Goal: Task Accomplishment & Management: Manage account settings

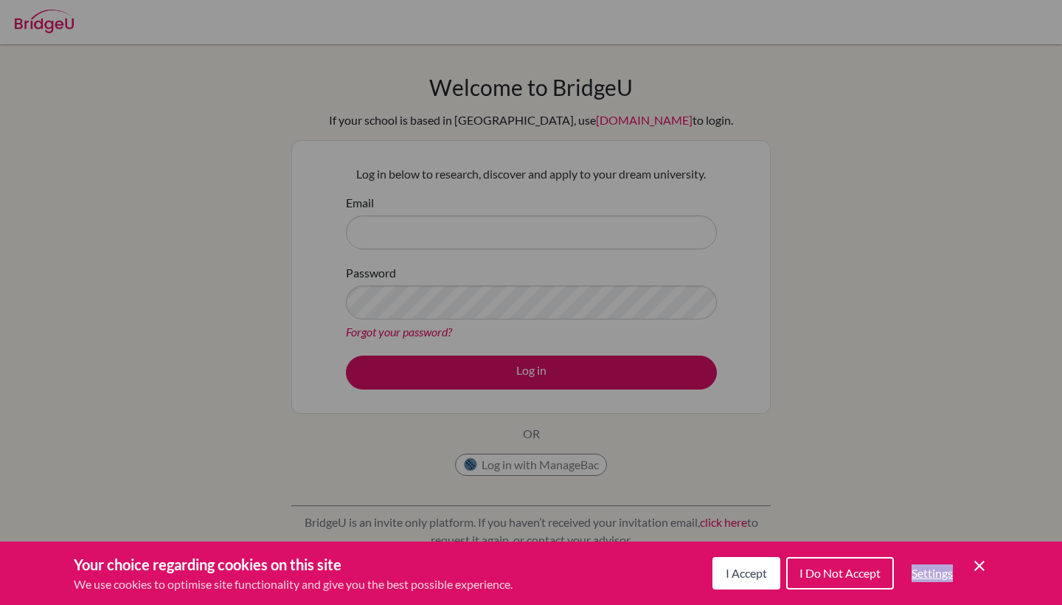
click at [965, 567] on div "I Accept I Do Not Accept Settings Cookie Control Close Icon" at bounding box center [850, 573] width 276 height 38
click at [968, 566] on div "I Accept I Do Not Accept Settings Cookie Control Close Icon" at bounding box center [850, 573] width 276 height 38
click at [979, 567] on icon "Cookie Control Close Icon" at bounding box center [980, 566] width 18 height 18
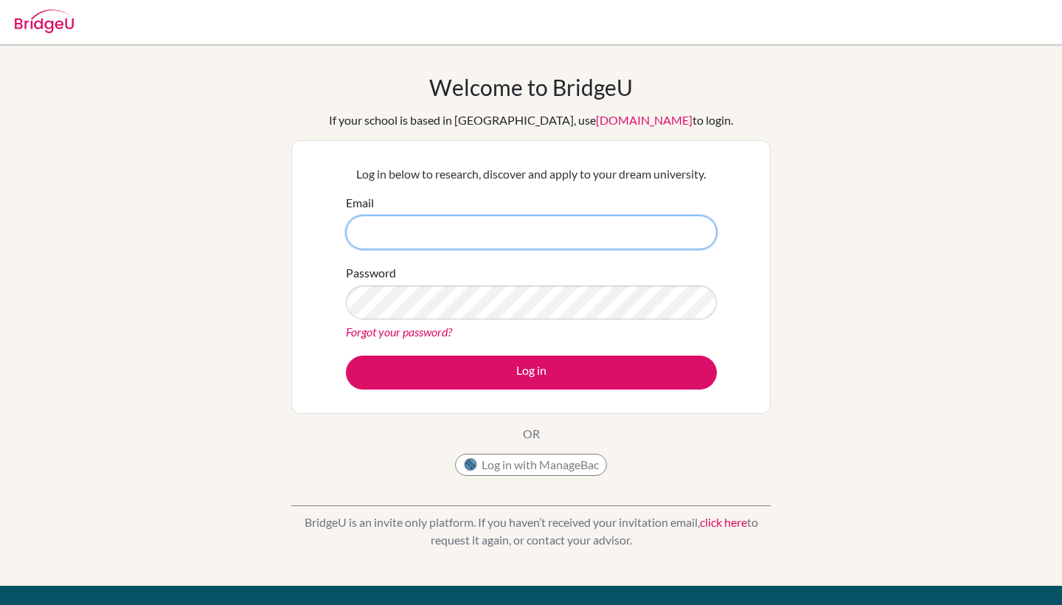
click at [479, 230] on input "Email" at bounding box center [531, 232] width 371 height 34
type input "[EMAIL_ADDRESS][DOMAIN_NAME]"
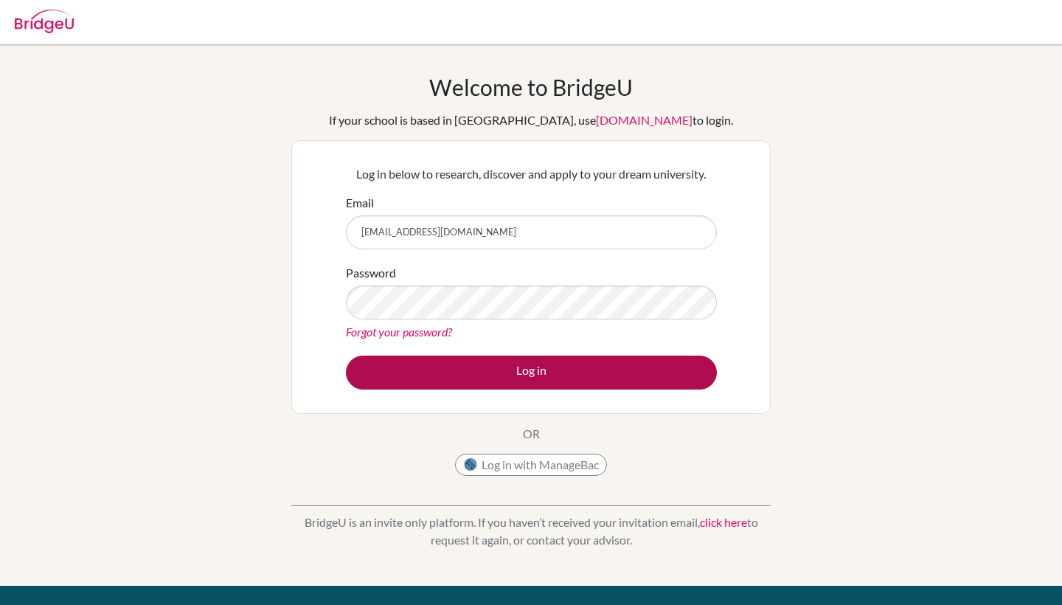
click at [583, 363] on button "Log in" at bounding box center [531, 373] width 371 height 34
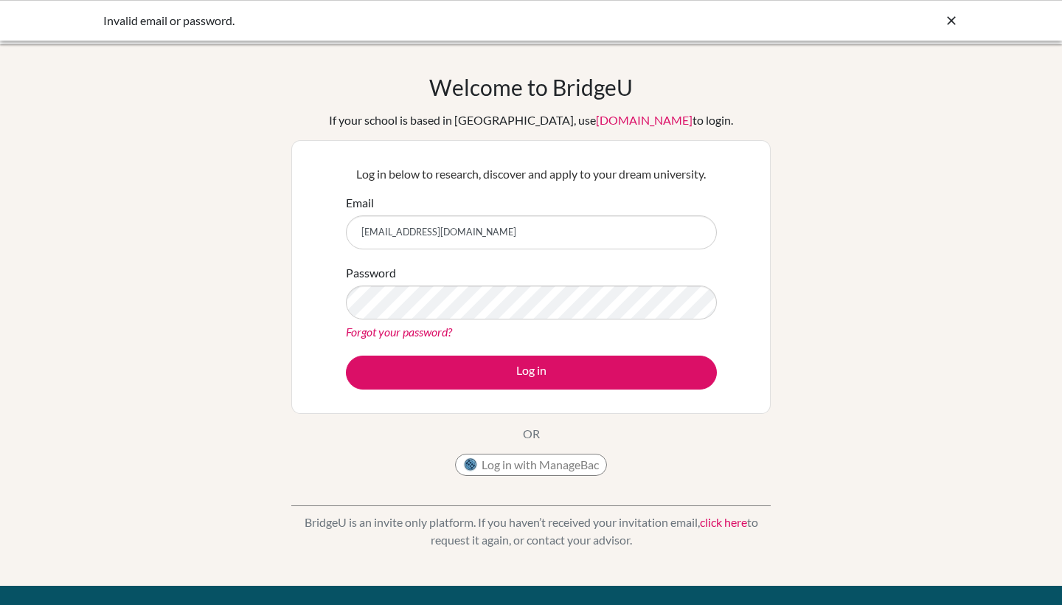
click at [487, 281] on div "Password Forgot your password?" at bounding box center [531, 302] width 371 height 77
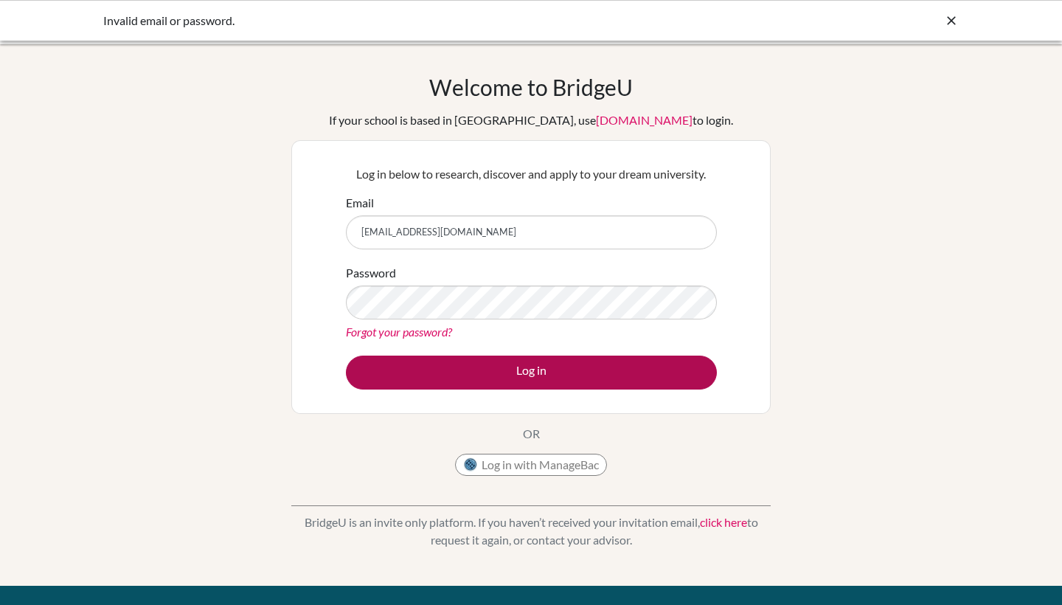
click at [437, 386] on button "Log in" at bounding box center [531, 373] width 371 height 34
click at [546, 362] on button "Log in" at bounding box center [531, 373] width 371 height 34
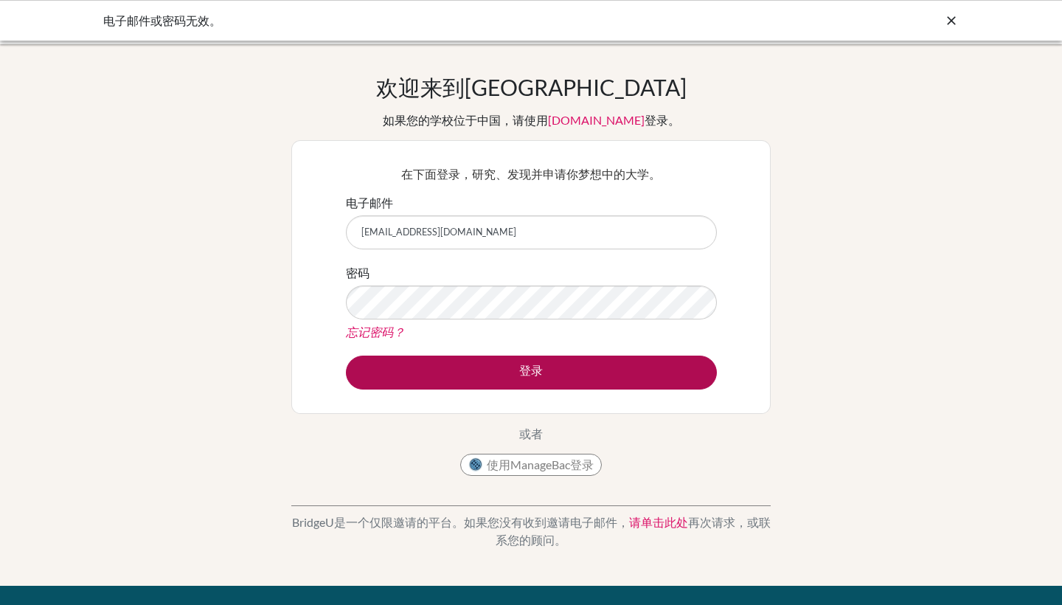
click at [504, 387] on button "登录" at bounding box center [531, 373] width 371 height 34
click at [541, 375] on button "登录" at bounding box center [531, 373] width 371 height 34
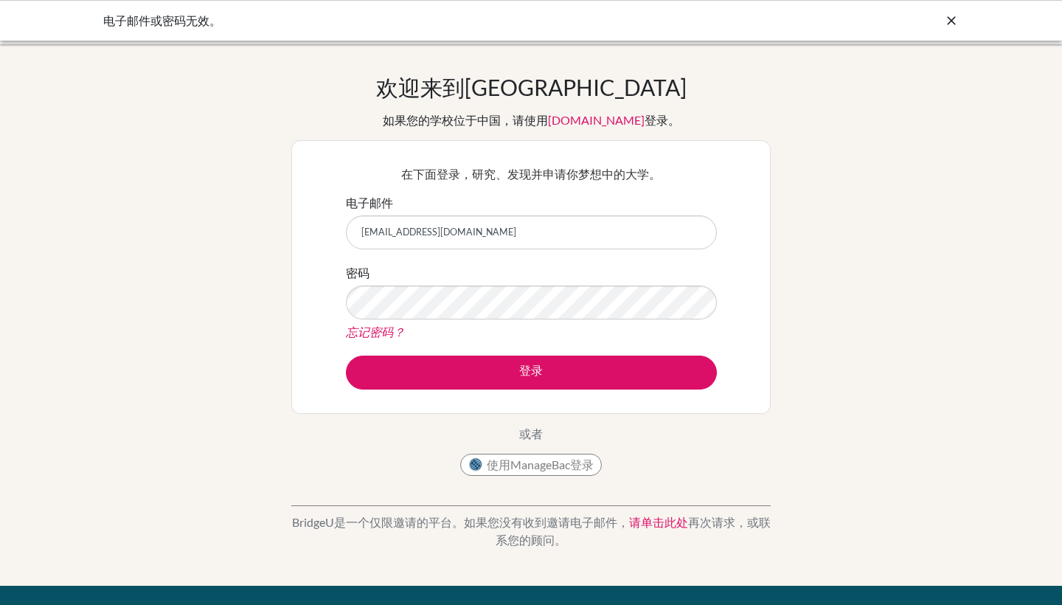
click at [493, 467] on button "使用ManageBac登录" at bounding box center [531, 465] width 142 height 22
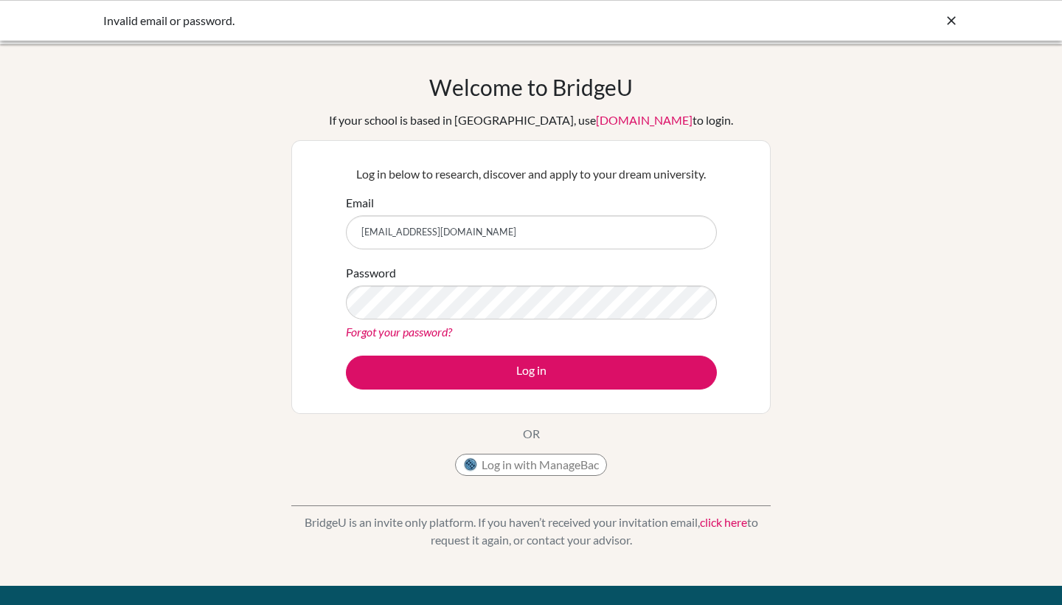
click at [496, 280] on div "Password Forgot your password?" at bounding box center [531, 302] width 371 height 77
click at [429, 333] on link "Forgot your password?" at bounding box center [399, 332] width 106 height 14
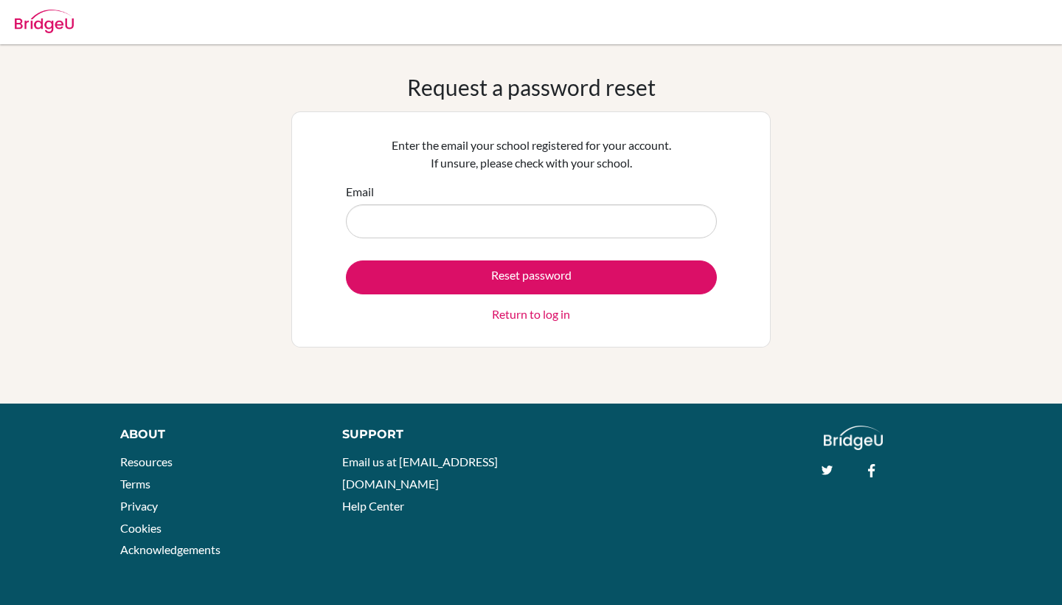
click at [431, 216] on input "Email" at bounding box center [531, 221] width 371 height 34
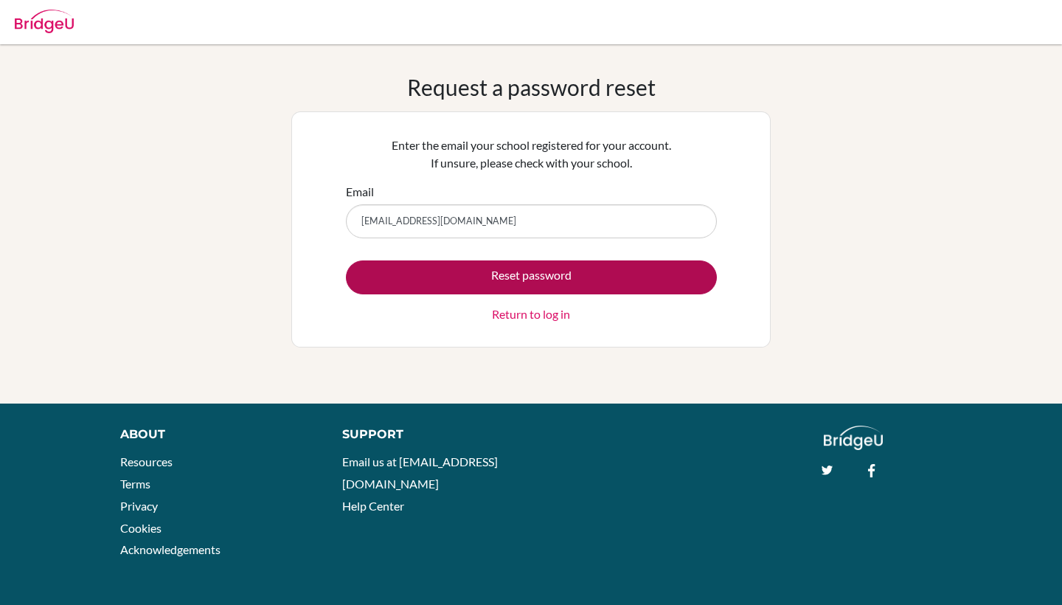
type input "yinghaoli202108@163.com"
click at [466, 274] on button "Reset password" at bounding box center [531, 277] width 371 height 34
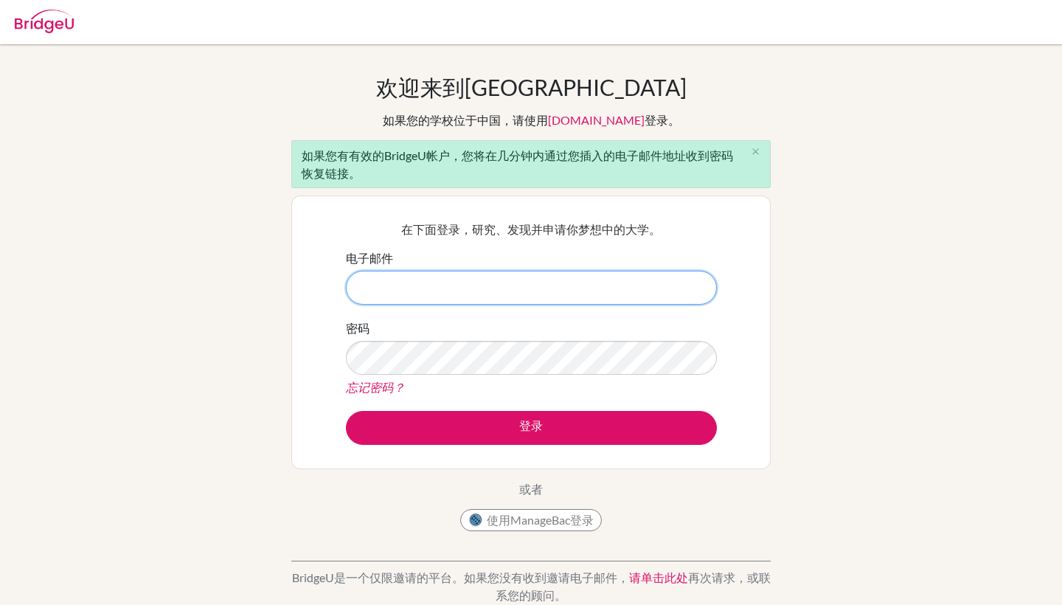
click at [538, 271] on input "电子邮件" at bounding box center [531, 288] width 371 height 34
click at [498, 287] on input "电子邮件" at bounding box center [531, 288] width 371 height 34
type input "y"
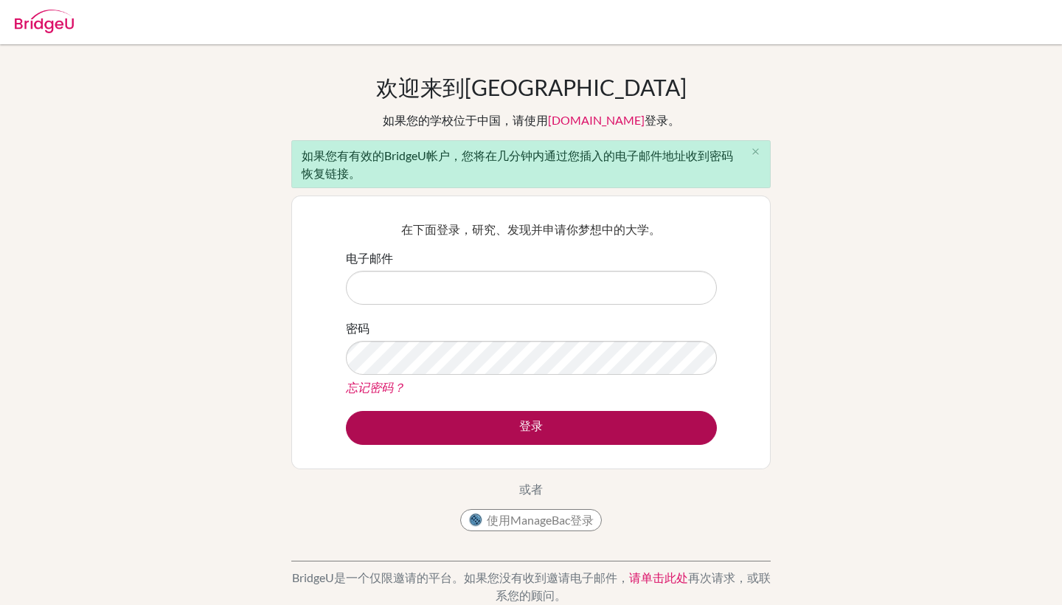
click at [539, 424] on button "登录" at bounding box center [531, 428] width 371 height 34
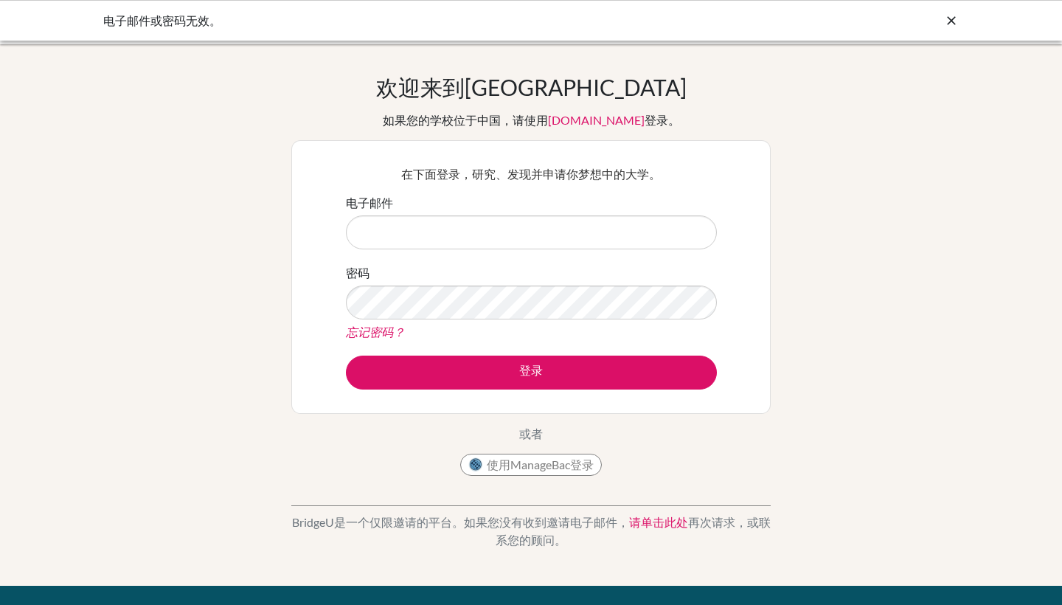
click at [597, 127] on div "如果您的学校位于中国，请使用 [DOMAIN_NAME] 登录。" at bounding box center [531, 120] width 297 height 18
click at [592, 121] on link "[DOMAIN_NAME]" at bounding box center [596, 120] width 97 height 14
